Goal: Find specific page/section: Find specific page/section

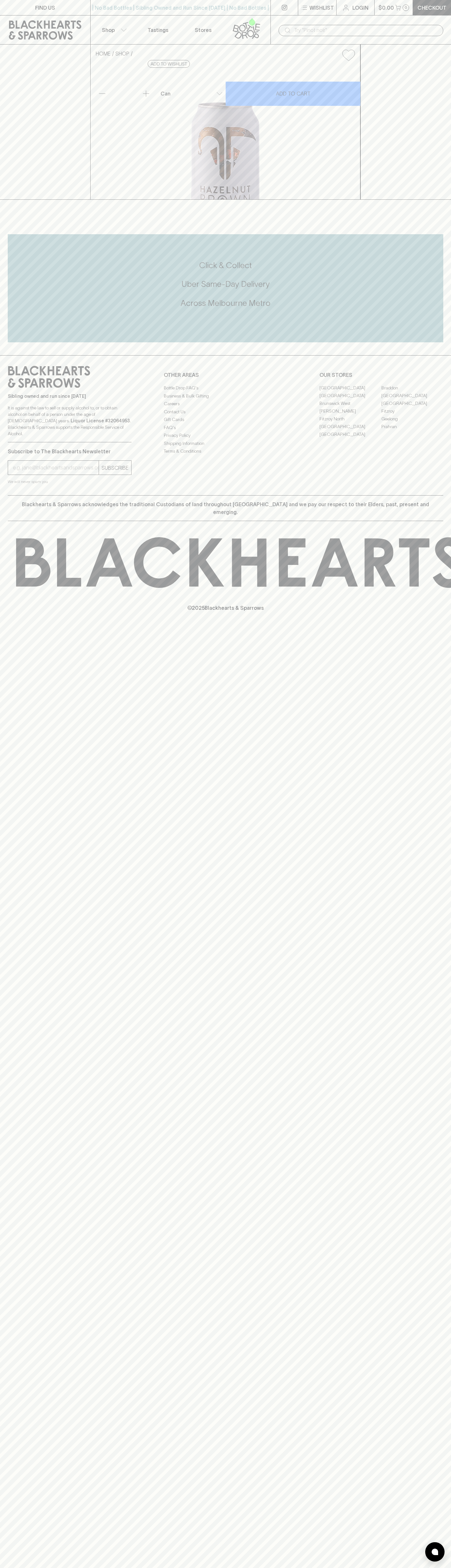
click at [366, 21] on div "​" at bounding box center [360, 30] width 181 height 29
click at [451, 139] on html "FIND US | No Bad Bottles | Sibling Owned and Run Since [DATE] | No Bad Bottles …" at bounding box center [226, 784] width 451 height 1568
click at [166, 1568] on html "FIND US | No Bad Bottles | Sibling Owned and Run Since [DATE] | No Bad Bottles …" at bounding box center [226, 784] width 451 height 1568
click at [7, 1203] on div "FIND US | No Bad Bottles | Sibling Owned and Run Since [DATE] | No Bad Bottles …" at bounding box center [226, 784] width 451 height 1568
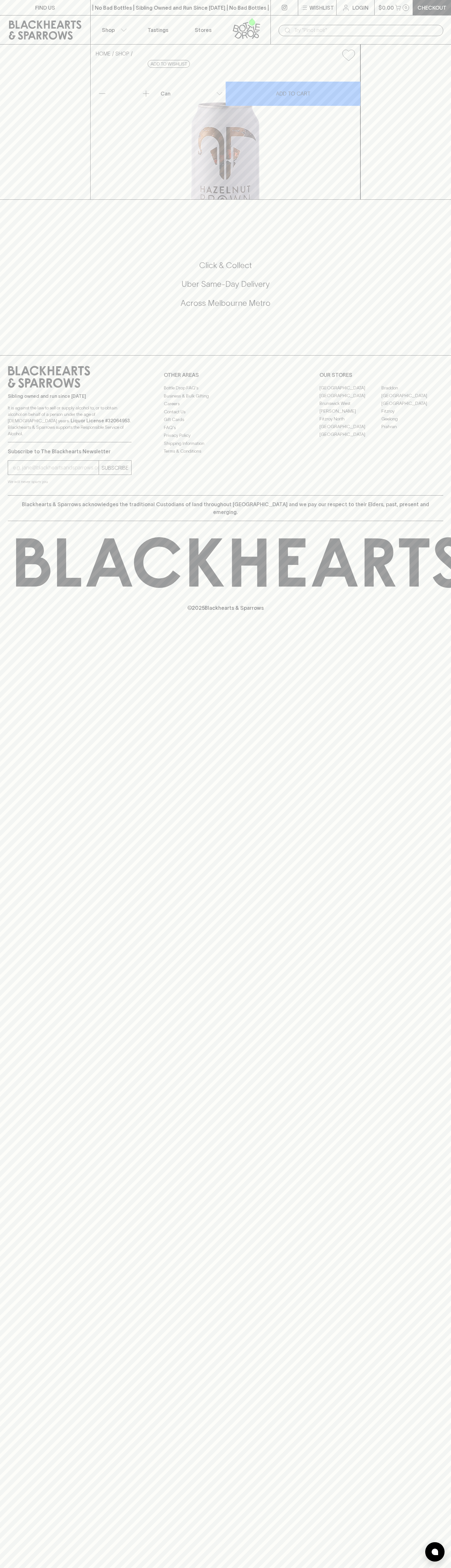
click at [413, 415] on link "Fitzroy" at bounding box center [413, 410] width 62 height 7
